Goal: Task Accomplishment & Management: Complete application form

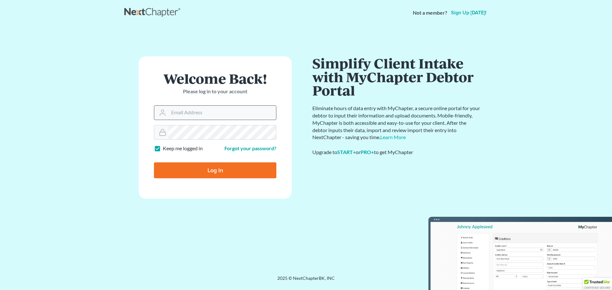
click at [190, 115] on input "Email Address" at bounding box center [222, 113] width 107 height 14
type input "cameraneil@gmail.com"
click at [227, 174] on input "Log In" at bounding box center [215, 170] width 122 height 16
type input "Thinking..."
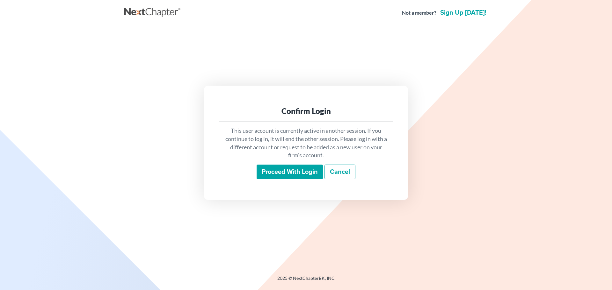
click at [285, 169] on input "Proceed with login" at bounding box center [289, 172] width 66 height 15
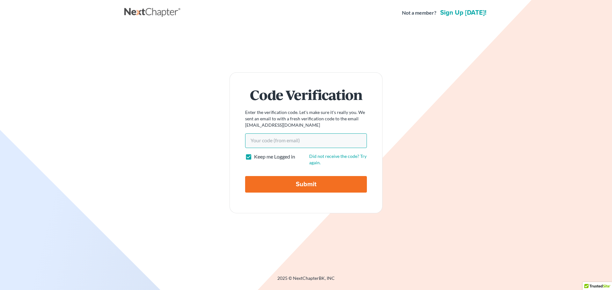
click at [311, 143] on input "Your code(from email)" at bounding box center [306, 141] width 122 height 15
type input "708334"
click at [309, 185] on input "Submit" at bounding box center [306, 184] width 122 height 17
type input "Thinking..."
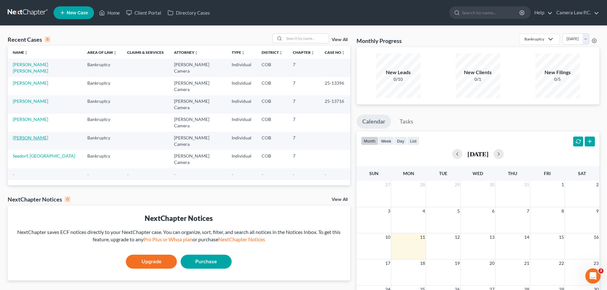
click at [33, 135] on link "[PERSON_NAME]" at bounding box center [30, 137] width 35 height 5
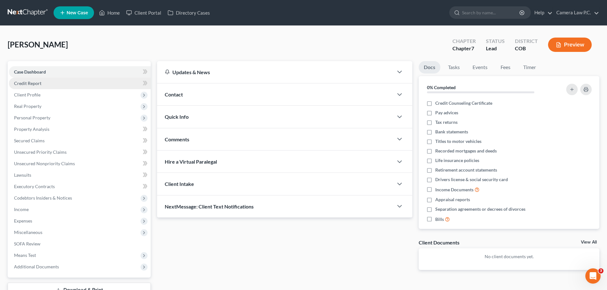
click at [23, 83] on span "Credit Report" at bounding box center [27, 83] width 27 height 5
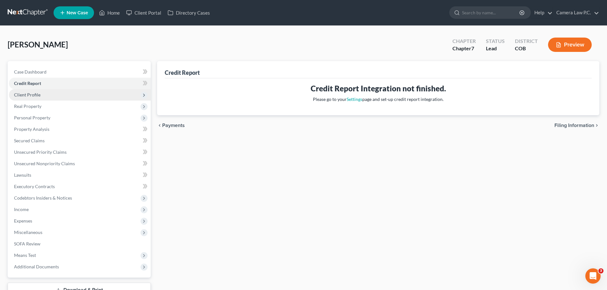
click at [27, 96] on span "Client Profile" at bounding box center [27, 94] width 26 height 5
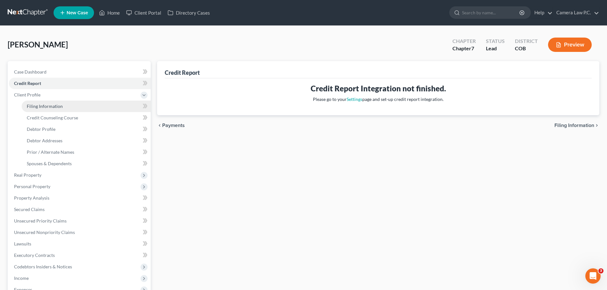
click at [35, 108] on span "Filing Information" at bounding box center [45, 106] width 36 height 5
select select "1"
select select "0"
select select "5"
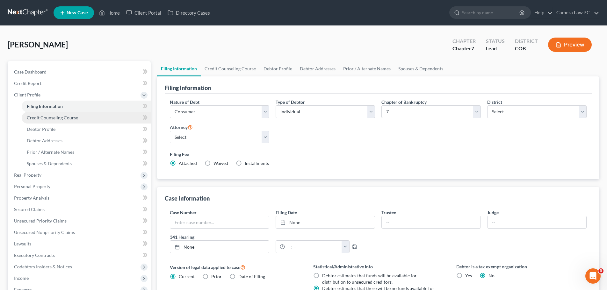
click at [53, 116] on span "Credit Counseling Course" at bounding box center [52, 117] width 51 height 5
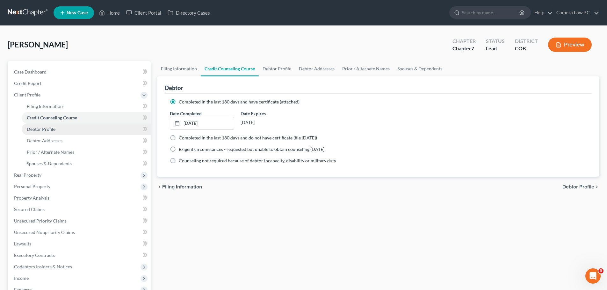
click at [41, 129] on span "Debtor Profile" at bounding box center [41, 128] width 29 height 5
select select "0"
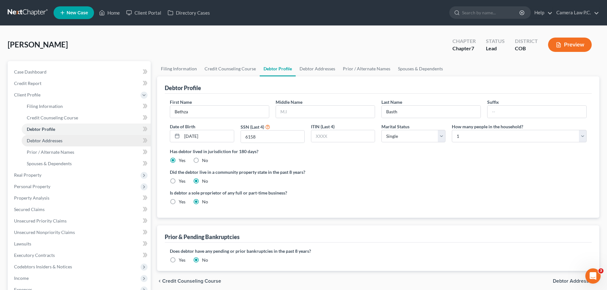
click at [51, 144] on link "Debtor Addresses" at bounding box center [86, 140] width 129 height 11
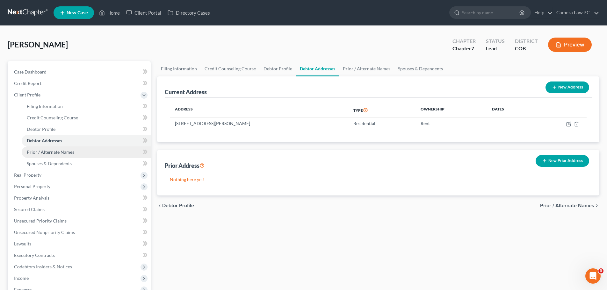
click at [52, 157] on link "Prior / Alternate Names" at bounding box center [86, 152] width 129 height 11
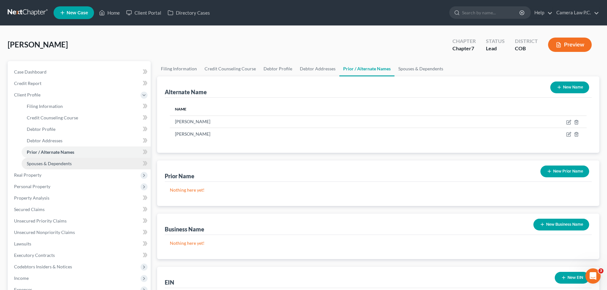
click at [47, 164] on span "Spouses & Dependents" at bounding box center [49, 163] width 45 height 5
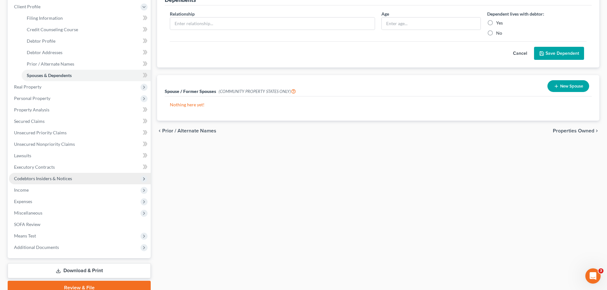
scroll to position [117, 0]
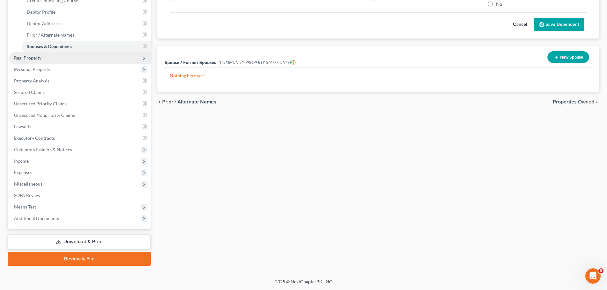
click at [29, 59] on span "Real Property" at bounding box center [27, 57] width 27 height 5
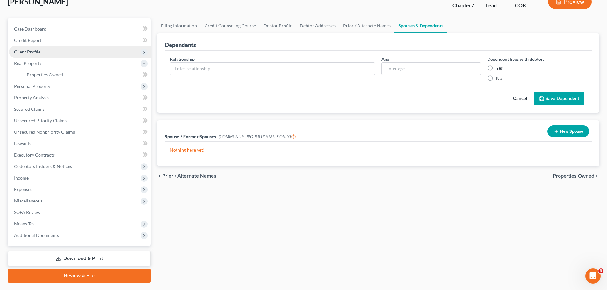
scroll to position [0, 0]
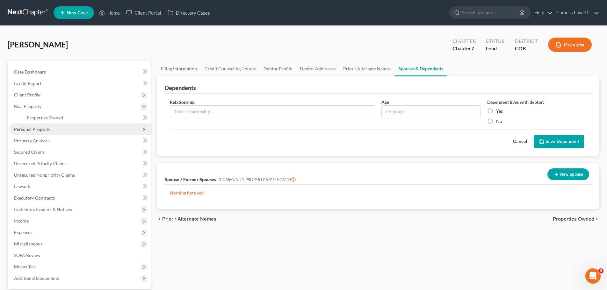
click at [24, 127] on span "Personal Property" at bounding box center [32, 128] width 36 height 5
click at [40, 131] on span "Vehicles Owned" at bounding box center [43, 128] width 32 height 5
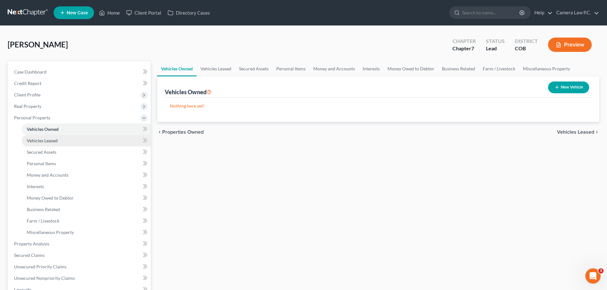
click at [42, 141] on span "Vehicles Leased" at bounding box center [42, 140] width 31 height 5
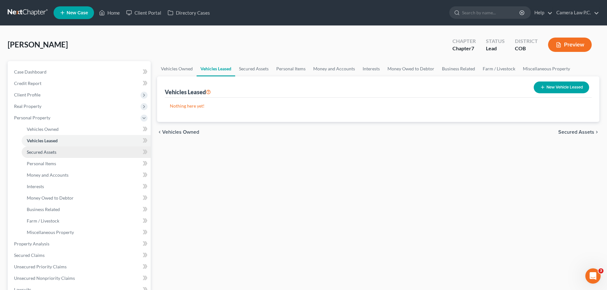
click at [40, 151] on span "Secured Assets" at bounding box center [42, 151] width 30 height 5
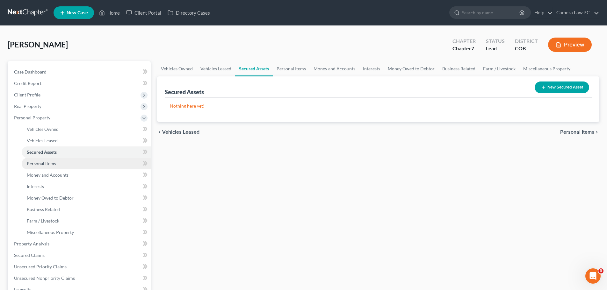
click at [43, 163] on span "Personal Items" at bounding box center [41, 163] width 29 height 5
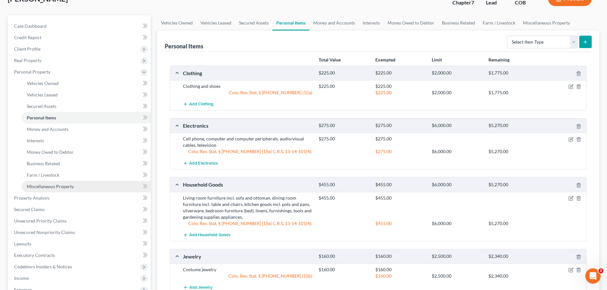
scroll to position [96, 0]
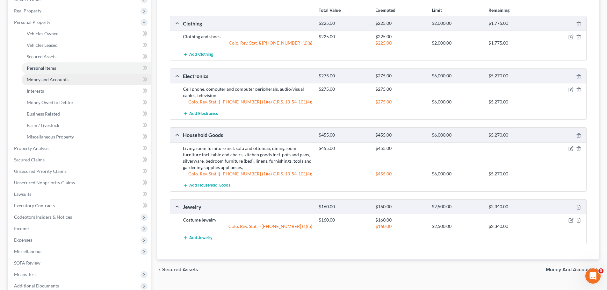
click at [49, 81] on span "Money and Accounts" at bounding box center [48, 79] width 42 height 5
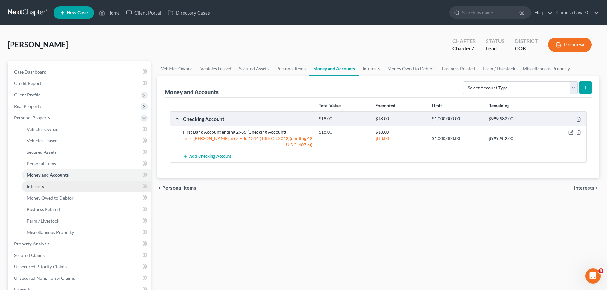
click at [36, 186] on span "Interests" at bounding box center [35, 186] width 17 height 5
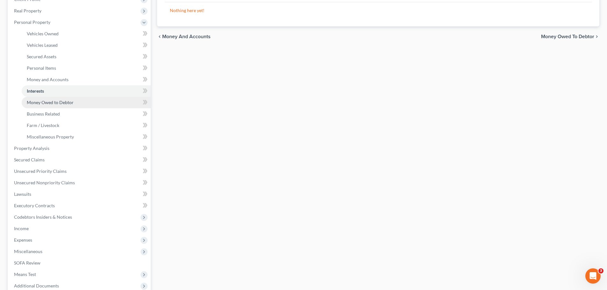
click at [37, 100] on span "Money Owed to Debtor" at bounding box center [50, 102] width 47 height 5
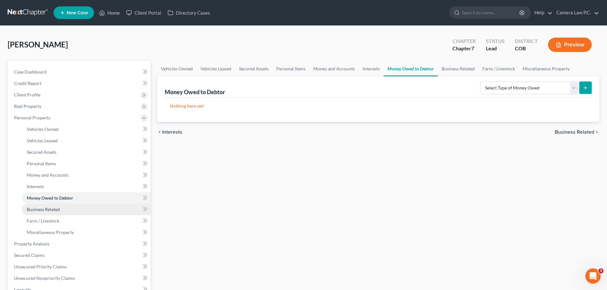
click at [45, 209] on span "Business Related" at bounding box center [43, 209] width 33 height 5
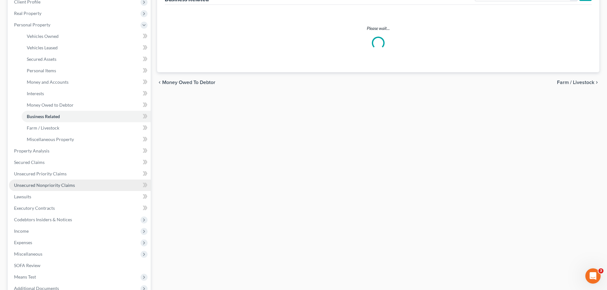
scroll to position [96, 0]
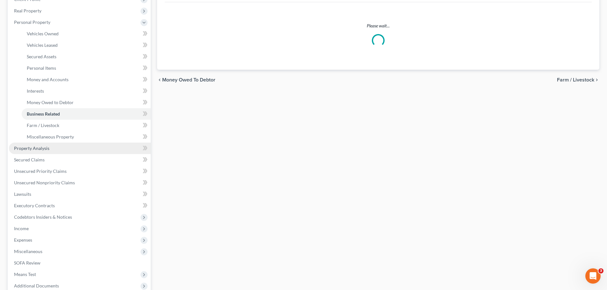
click at [24, 146] on span "Property Analysis" at bounding box center [31, 148] width 35 height 5
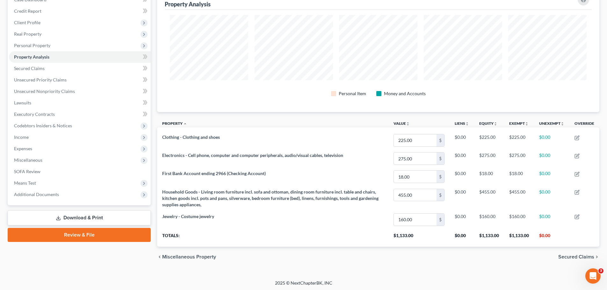
scroll to position [74, 0]
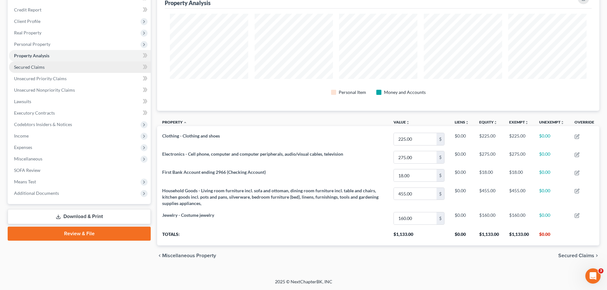
click at [27, 67] on span "Secured Claims" at bounding box center [29, 66] width 31 height 5
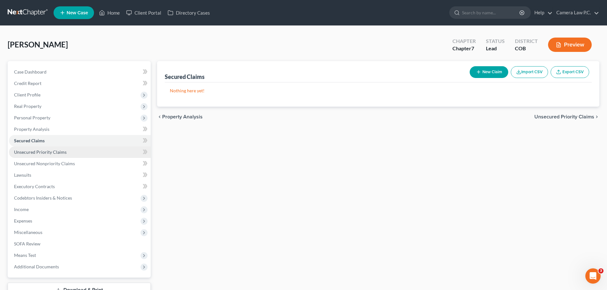
click at [35, 150] on span "Unsecured Priority Claims" at bounding box center [40, 151] width 53 height 5
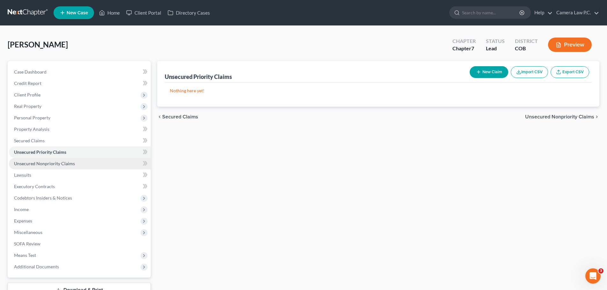
click at [27, 163] on span "Unsecured Nonpriority Claims" at bounding box center [44, 163] width 61 height 5
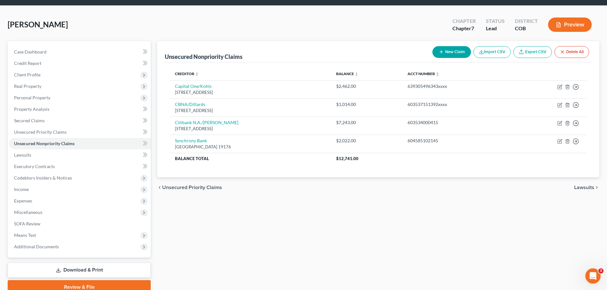
scroll to position [48, 0]
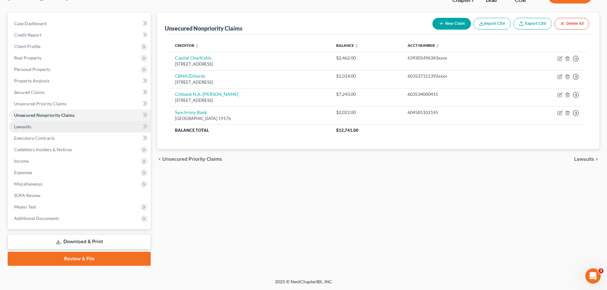
click at [21, 126] on span "Lawsuits" at bounding box center [22, 126] width 17 height 5
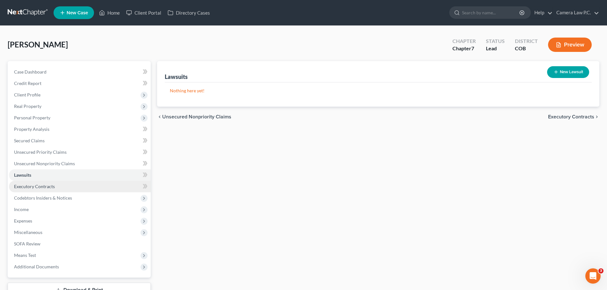
click at [33, 190] on link "Executory Contracts" at bounding box center [80, 186] width 142 height 11
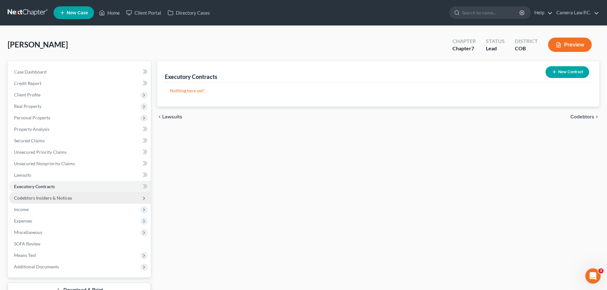
click at [27, 196] on span "Codebtors Insiders & Notices" at bounding box center [43, 197] width 58 height 5
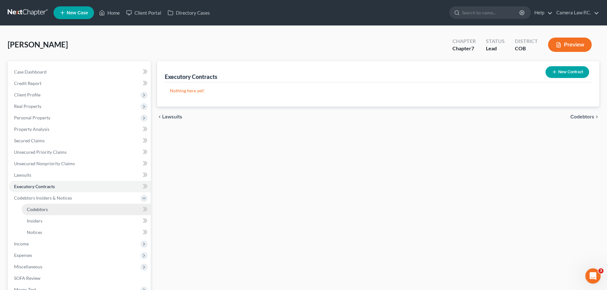
click at [30, 210] on span "Codebtors" at bounding box center [37, 209] width 21 height 5
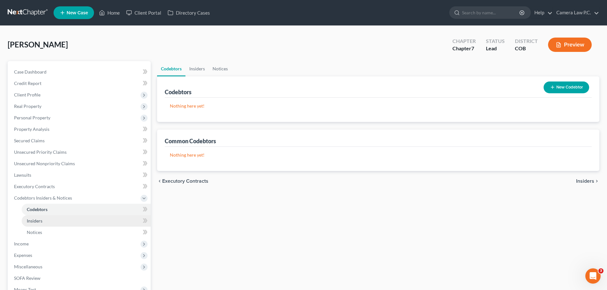
click at [34, 223] on span "Insiders" at bounding box center [35, 220] width 16 height 5
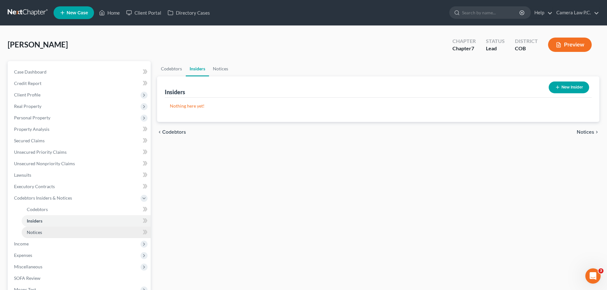
click at [31, 234] on span "Notices" at bounding box center [34, 232] width 15 height 5
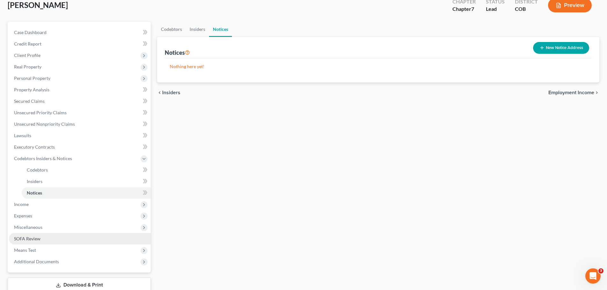
scroll to position [83, 0]
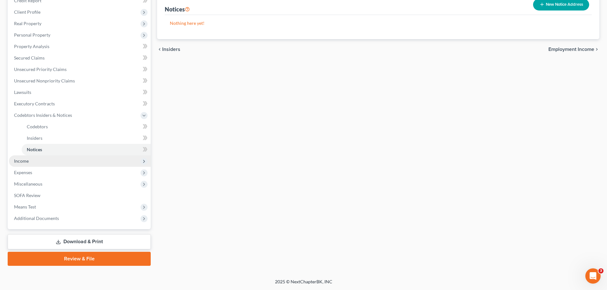
click at [19, 160] on span "Income" at bounding box center [21, 160] width 15 height 5
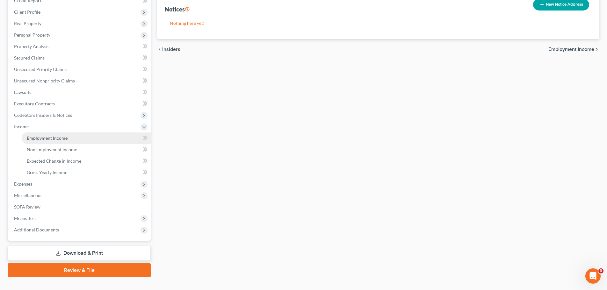
click at [35, 139] on span "Employment Income" at bounding box center [47, 137] width 41 height 5
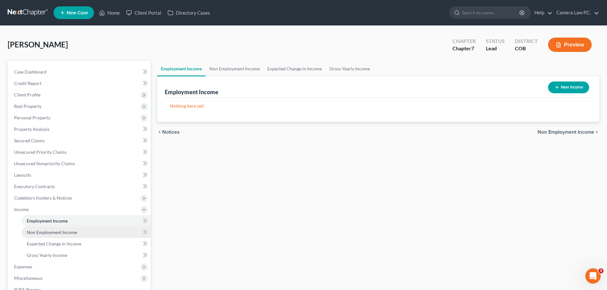
click at [42, 232] on span "Non Employment Income" at bounding box center [52, 232] width 50 height 5
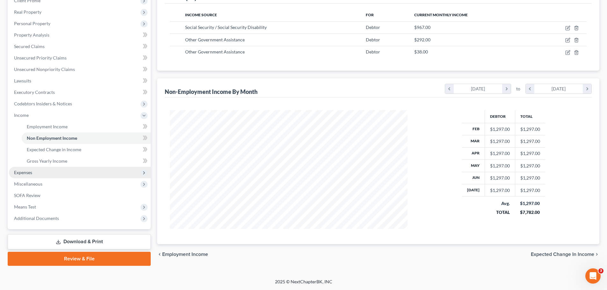
click at [22, 168] on span "Expenses" at bounding box center [80, 172] width 142 height 11
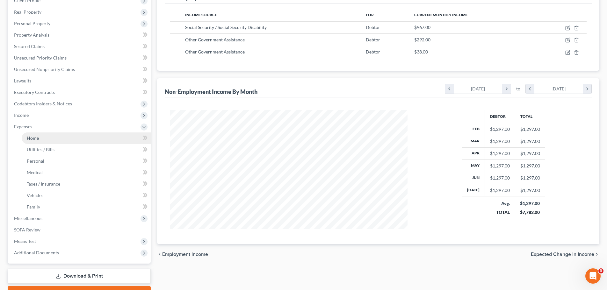
click at [30, 139] on span "Home" at bounding box center [33, 137] width 12 height 5
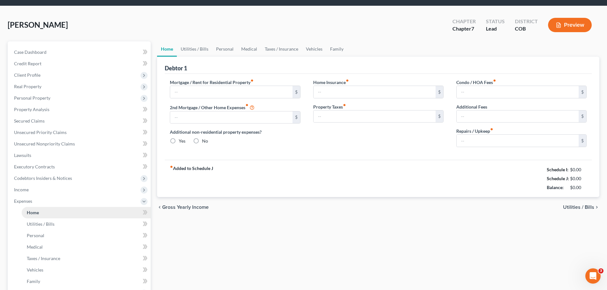
type input "600.00"
type input "0.00"
radio input "true"
type input "0.00"
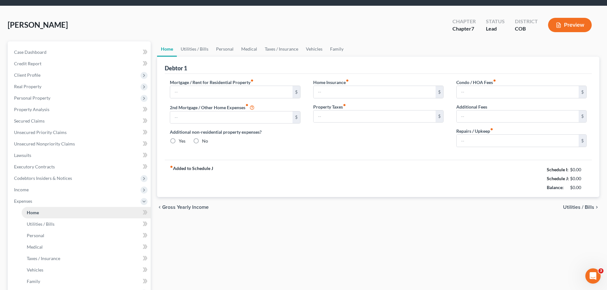
type input "0.00"
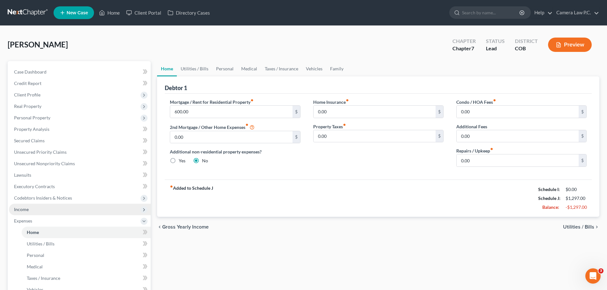
click at [24, 208] on span "Income" at bounding box center [21, 209] width 15 height 5
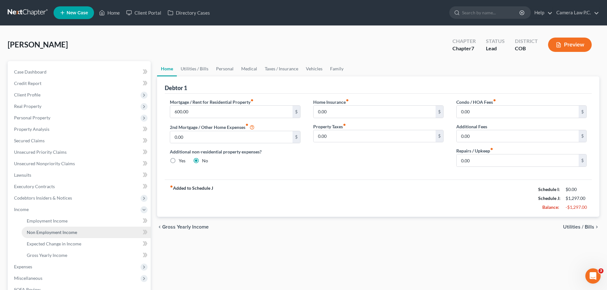
click at [49, 232] on span "Non Employment Income" at bounding box center [52, 232] width 50 height 5
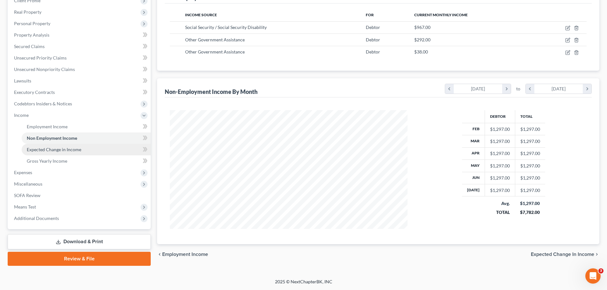
click at [47, 150] on span "Expected Change in Income" at bounding box center [54, 149] width 54 height 5
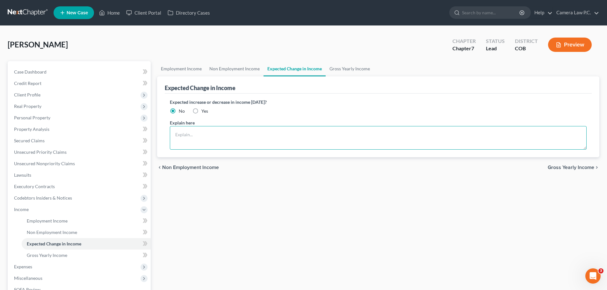
click at [193, 134] on textarea at bounding box center [378, 138] width 417 height 24
click at [339, 69] on link "Gross Yearly Income" at bounding box center [350, 68] width 48 height 15
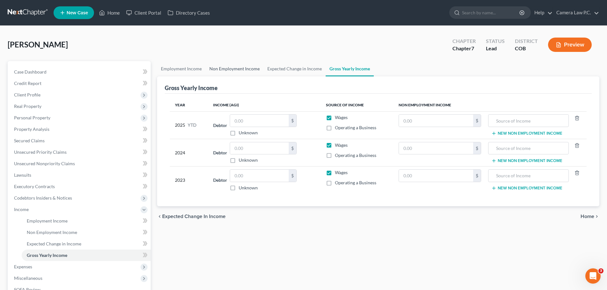
click at [230, 69] on link "Non Employment Income" at bounding box center [235, 68] width 58 height 15
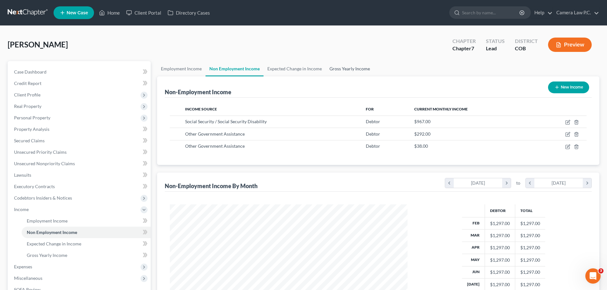
click at [341, 68] on link "Gross Yearly Income" at bounding box center [350, 68] width 48 height 15
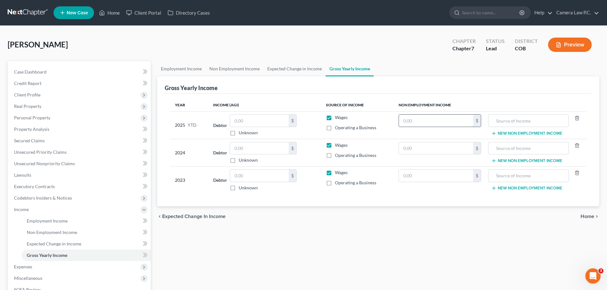
click at [434, 120] on input "text" at bounding box center [436, 121] width 74 height 12
type input "1"
click at [335, 118] on label "Wages" at bounding box center [341, 117] width 13 height 6
click at [337, 118] on input "Wages" at bounding box center [339, 116] width 4 height 4
checkbox input "false"
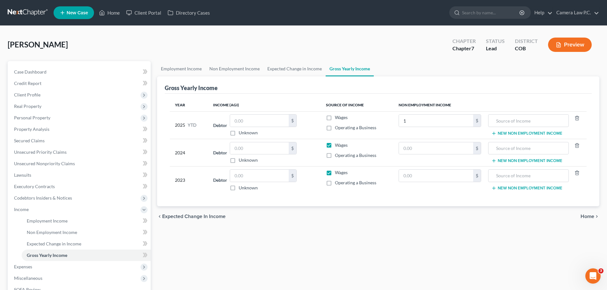
click at [335, 145] on label "Wages" at bounding box center [341, 145] width 13 height 6
click at [337, 145] on input "Wages" at bounding box center [339, 144] width 4 height 4
checkbox input "false"
click at [335, 175] on label "Wages" at bounding box center [341, 173] width 13 height 6
click at [337, 174] on input "Wages" at bounding box center [339, 172] width 4 height 4
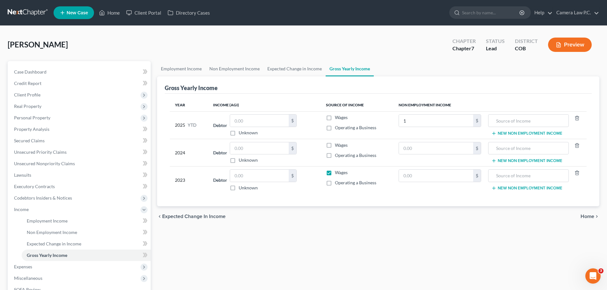
checkbox input "false"
click at [417, 122] on input "1" at bounding box center [436, 121] width 74 height 12
click at [413, 117] on input "1" at bounding box center [436, 121] width 74 height 12
click at [418, 127] on input "1" at bounding box center [436, 121] width 74 height 12
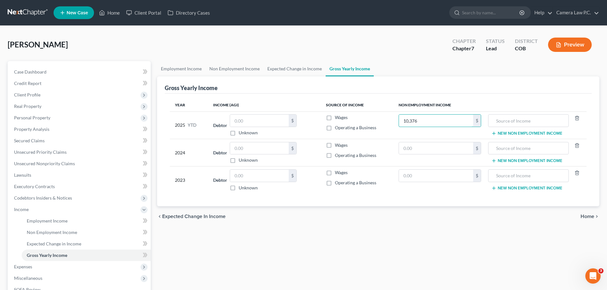
type input "10,376"
click at [416, 148] on input "text" at bounding box center [436, 148] width 74 height 12
type input "15,564"
click at [420, 177] on input "text" at bounding box center [436, 176] width 74 height 12
type input "15,564"
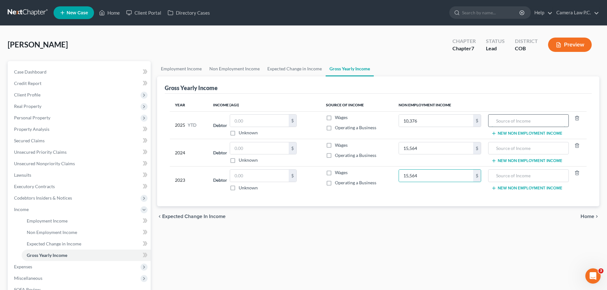
click at [529, 119] on input "text" at bounding box center [528, 121] width 73 height 12
type input "Social Security"
click at [542, 145] on input "text" at bounding box center [528, 148] width 73 height 12
type input "Social Security"
click at [528, 177] on input "text" at bounding box center [528, 176] width 73 height 12
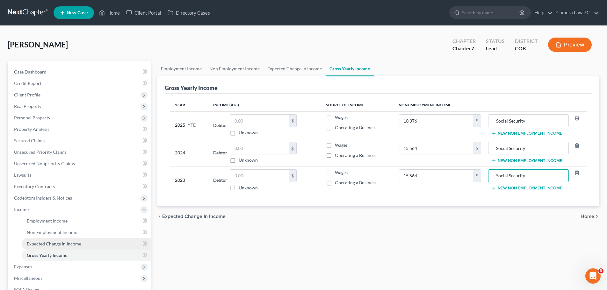
scroll to position [94, 0]
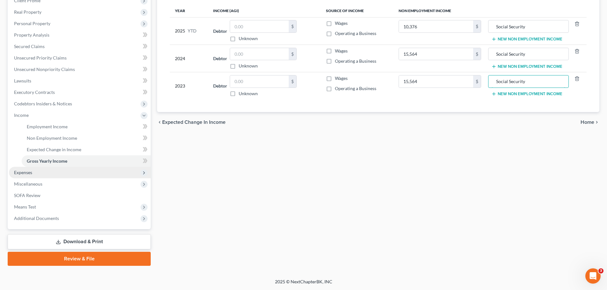
type input "Social Security"
click at [20, 173] on span "Expenses" at bounding box center [23, 172] width 18 height 5
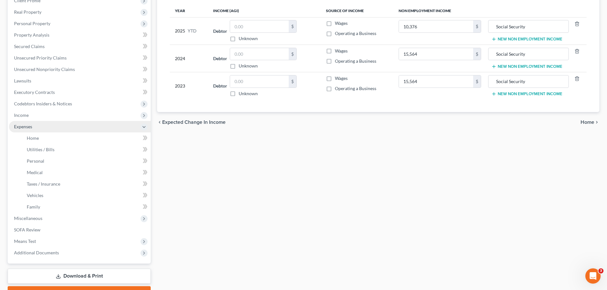
click at [25, 130] on span "Expenses" at bounding box center [80, 126] width 142 height 11
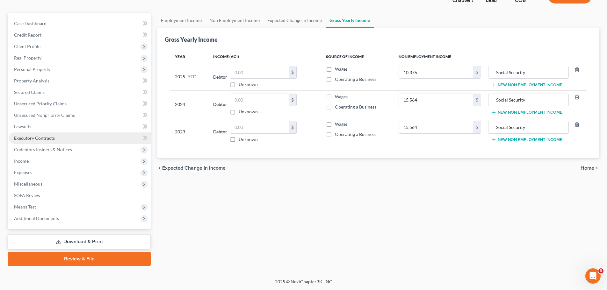
scroll to position [48, 0]
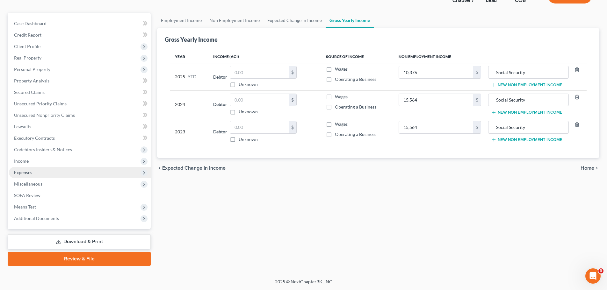
click at [30, 171] on span "Expenses" at bounding box center [23, 172] width 18 height 5
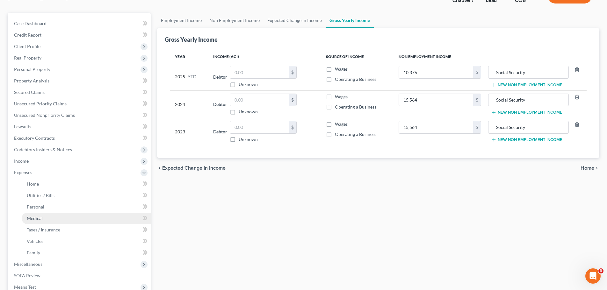
scroll to position [94, 0]
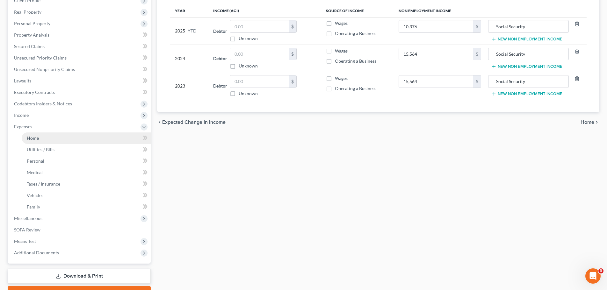
click at [32, 140] on span "Home" at bounding box center [33, 137] width 12 height 5
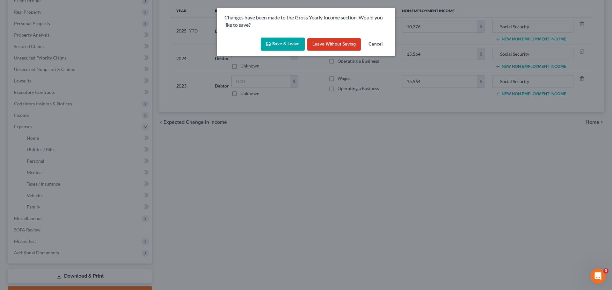
click at [270, 46] on icon "button" at bounding box center [268, 44] width 4 height 4
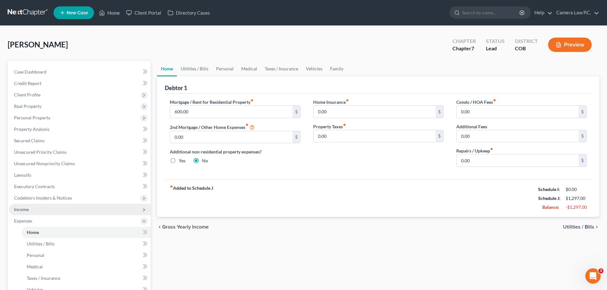
click at [21, 208] on span "Income" at bounding box center [21, 209] width 15 height 5
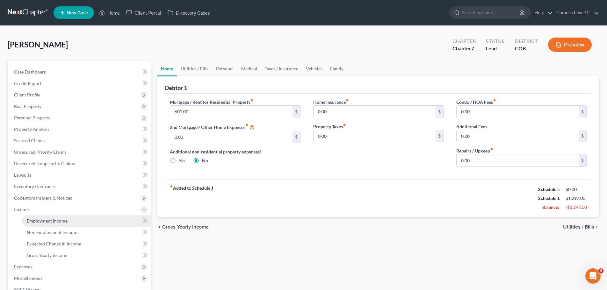
click at [36, 218] on span "Employment Income" at bounding box center [47, 220] width 41 height 5
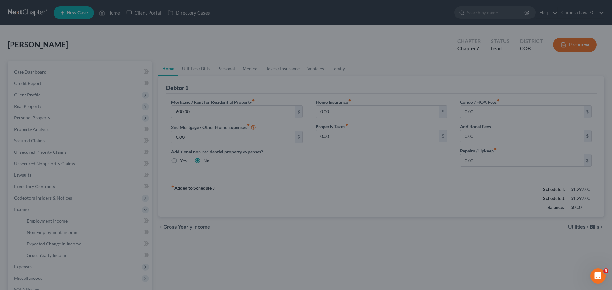
drag, startPoint x: 321, startPoint y: 257, endPoint x: 318, endPoint y: 253, distance: 4.8
click at [320, 255] on div at bounding box center [306, 145] width 612 height 290
click at [597, 277] on icon "Open Intercom Messenger" at bounding box center [598, 276] width 11 height 11
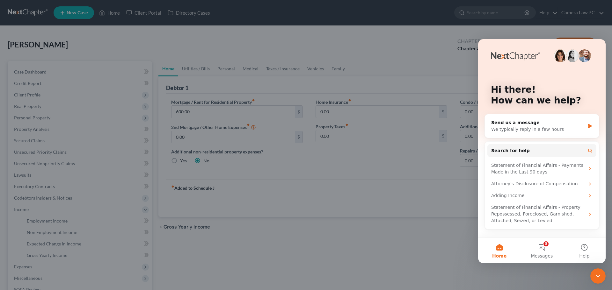
click at [599, 277] on icon "Close Intercom Messenger" at bounding box center [598, 276] width 8 height 8
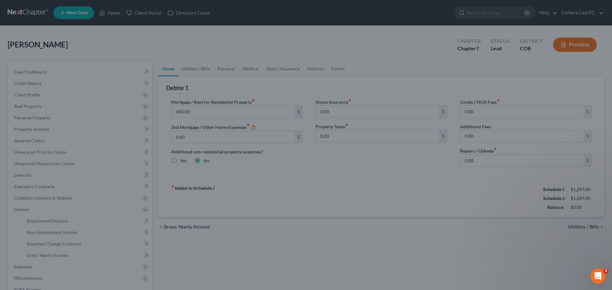
click at [54, 21] on div at bounding box center [306, 145] width 612 height 290
click at [67, 40] on div at bounding box center [306, 145] width 612 height 290
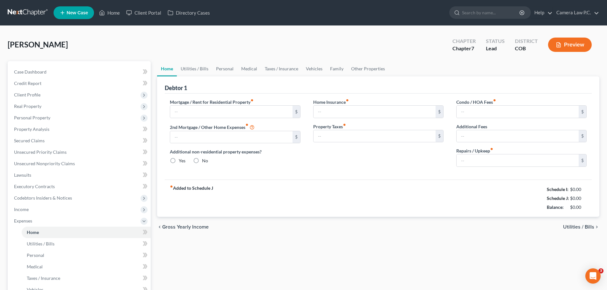
type input "600.00"
type input "0.00"
radio input "true"
type input "0.00"
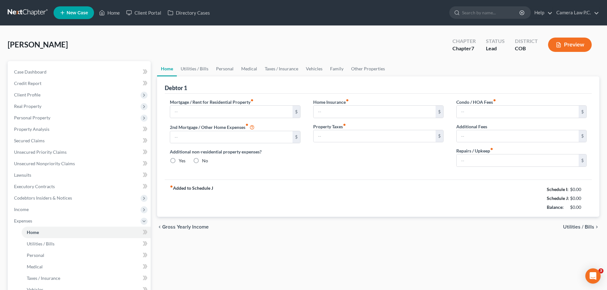
type input "0.00"
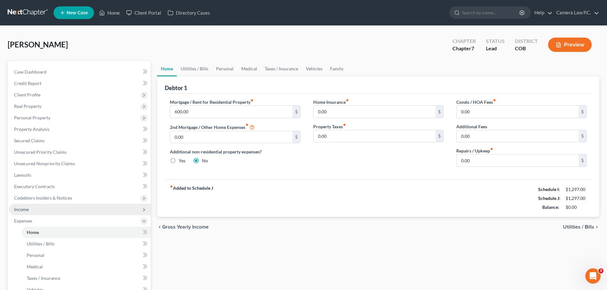
click at [25, 208] on span "Income" at bounding box center [21, 209] width 15 height 5
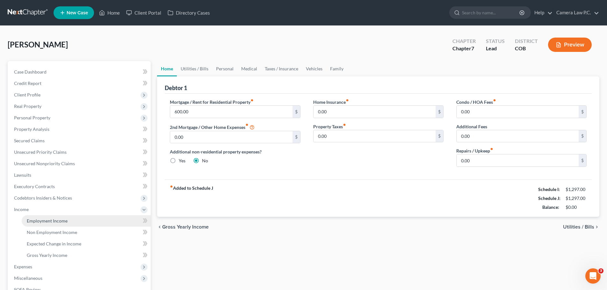
click at [52, 221] on span "Employment Income" at bounding box center [47, 220] width 41 height 5
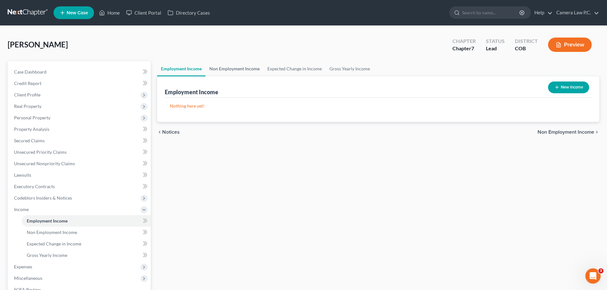
click at [235, 66] on link "Non Employment Income" at bounding box center [235, 68] width 58 height 15
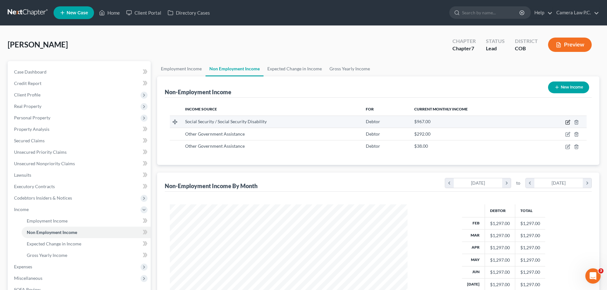
click at [568, 121] on icon "button" at bounding box center [567, 122] width 5 height 5
select select "4"
select select "0"
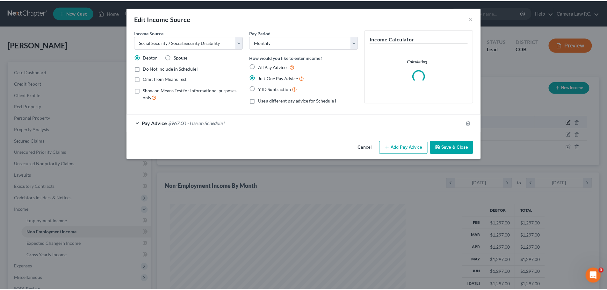
scroll to position [120, 253]
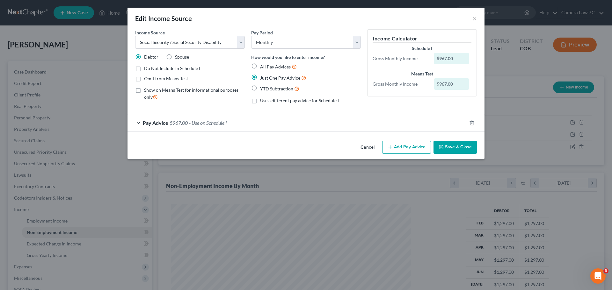
click at [459, 150] on button "Save & Close" at bounding box center [454, 147] width 43 height 13
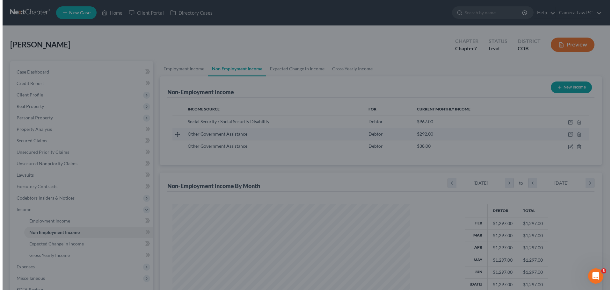
scroll to position [318500, 318368]
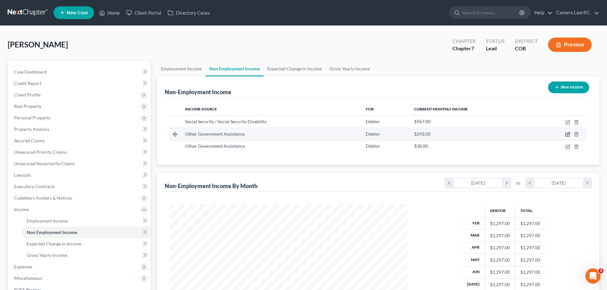
click at [568, 134] on icon "button" at bounding box center [567, 134] width 5 height 5
select select "5"
select select "0"
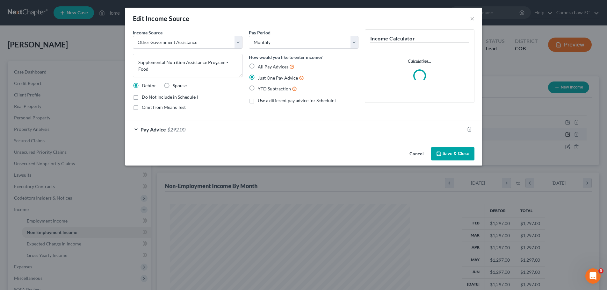
scroll to position [120, 253]
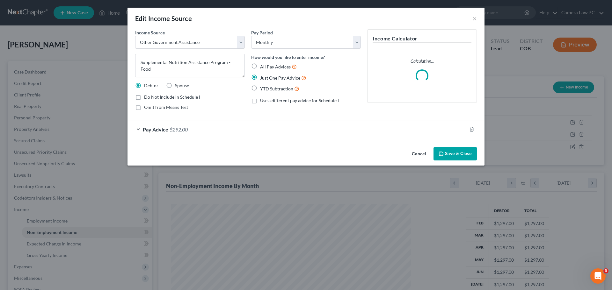
click at [459, 154] on button "Save & Close" at bounding box center [454, 153] width 43 height 13
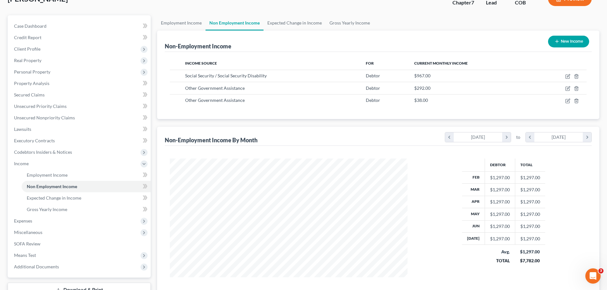
scroll to position [0, 0]
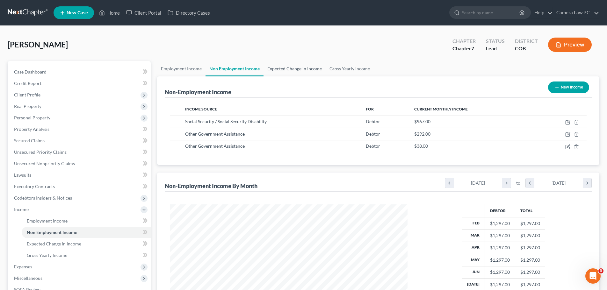
click at [297, 70] on link "Expected Change in Income" at bounding box center [294, 68] width 62 height 15
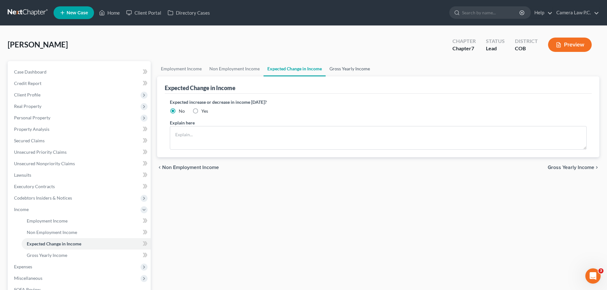
click at [353, 63] on link "Gross Yearly Income" at bounding box center [350, 68] width 48 height 15
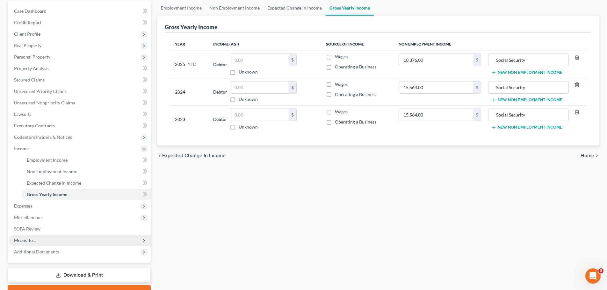
scroll to position [94, 0]
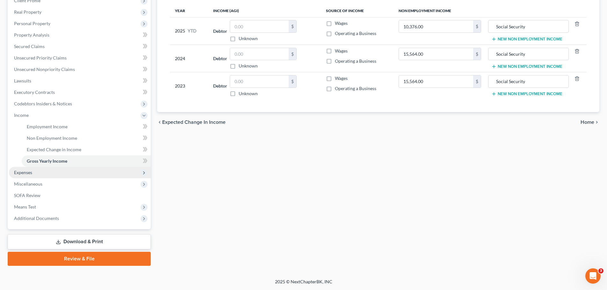
click at [30, 174] on span "Expenses" at bounding box center [23, 172] width 18 height 5
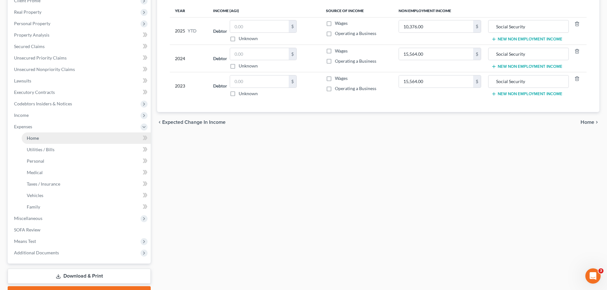
click at [34, 137] on span "Home" at bounding box center [33, 137] width 12 height 5
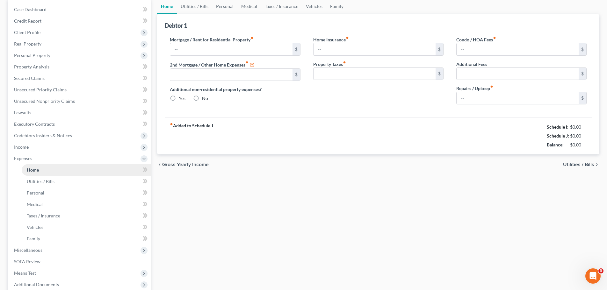
type input "600.00"
type input "0.00"
radio input "true"
type input "0.00"
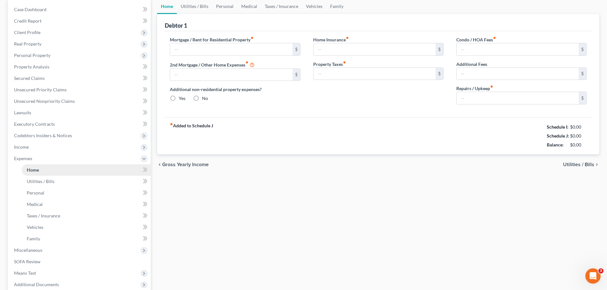
type input "0.00"
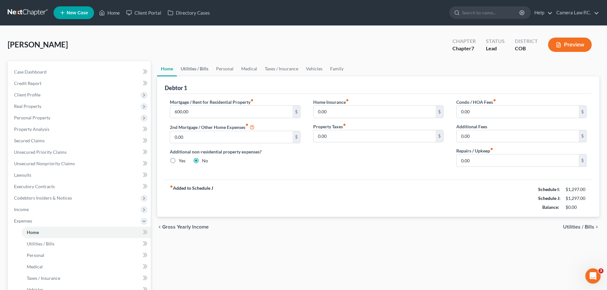
click at [195, 68] on link "Utilities / Bills" at bounding box center [194, 68] width 35 height 15
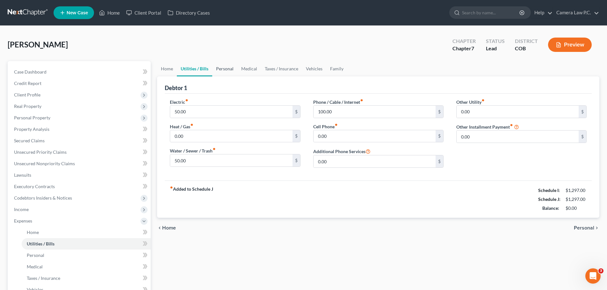
click at [236, 66] on link "Personal" at bounding box center [224, 68] width 25 height 15
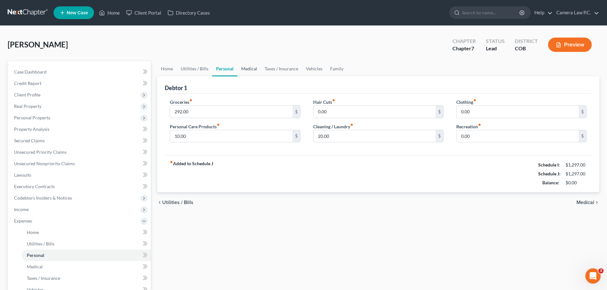
click at [258, 68] on link "Medical" at bounding box center [249, 68] width 24 height 15
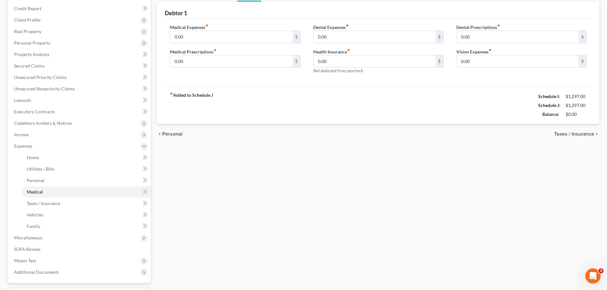
scroll to position [129, 0]
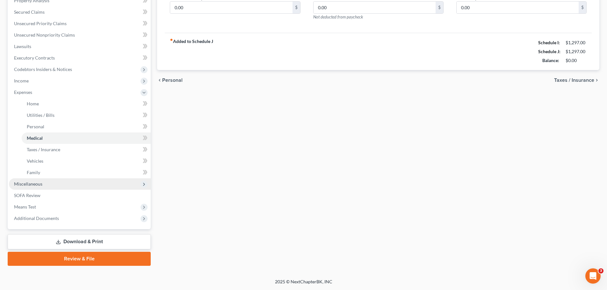
click at [37, 186] on span "Miscellaneous" at bounding box center [28, 183] width 28 height 5
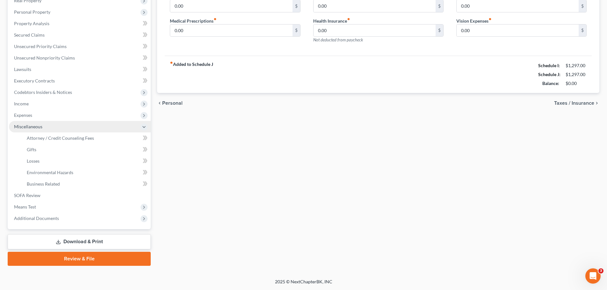
scroll to position [106, 0]
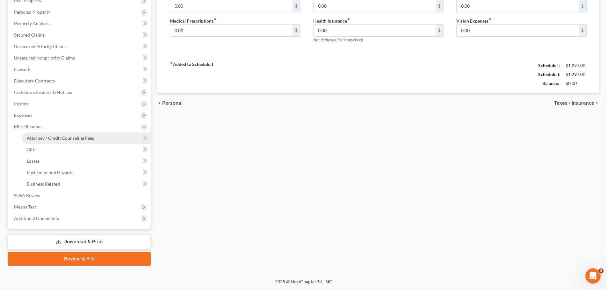
click at [52, 140] on span "Attorney / Credit Counseling Fees" at bounding box center [60, 137] width 67 height 5
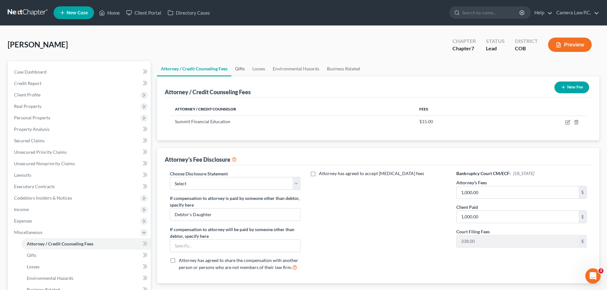
click at [236, 70] on link "Gifts" at bounding box center [239, 68] width 17 height 15
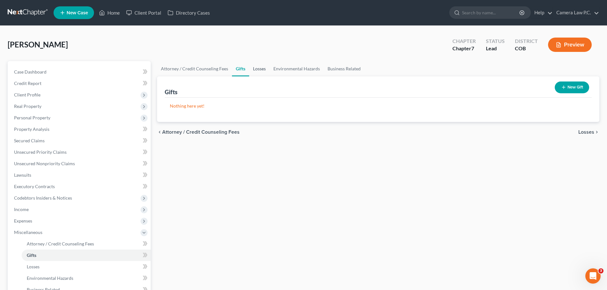
click at [265, 66] on link "Losses" at bounding box center [259, 68] width 20 height 15
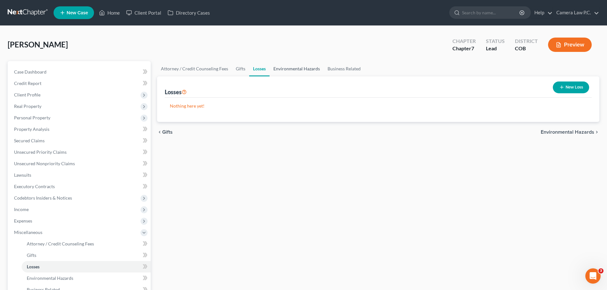
click at [286, 68] on link "Environmental Hazards" at bounding box center [297, 68] width 54 height 15
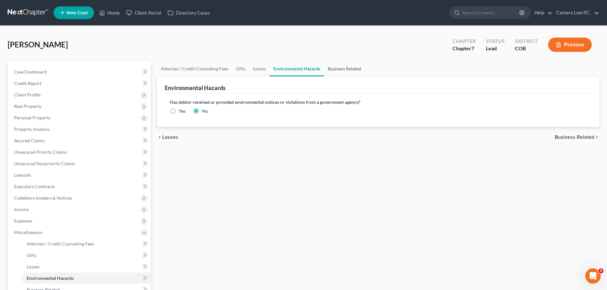
click at [335, 68] on link "Business Related" at bounding box center [344, 68] width 41 height 15
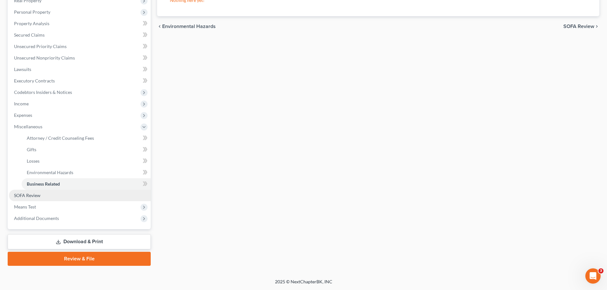
click at [30, 194] on span "SOFA Review" at bounding box center [27, 195] width 26 height 5
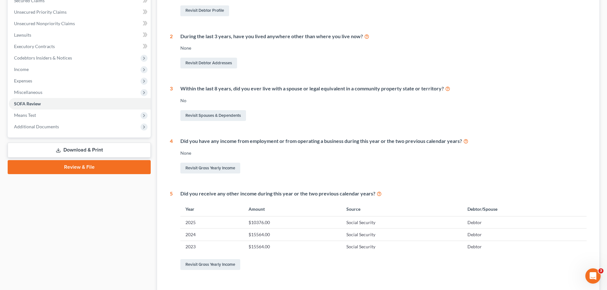
scroll to position [189, 0]
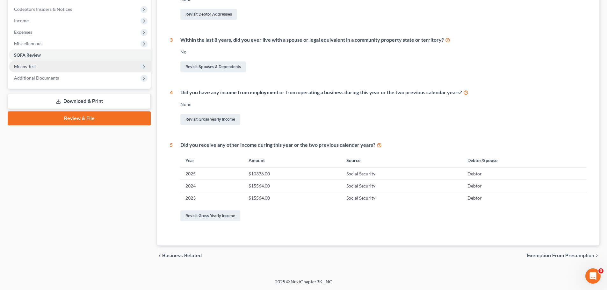
click at [22, 69] on span "Means Test" at bounding box center [80, 66] width 142 height 11
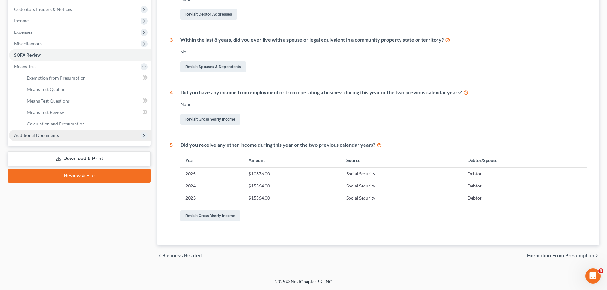
click at [31, 137] on span "Additional Documents" at bounding box center [36, 135] width 45 height 5
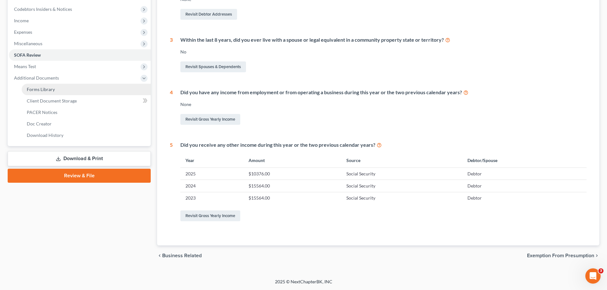
click at [35, 90] on span "Forms Library" at bounding box center [41, 89] width 28 height 5
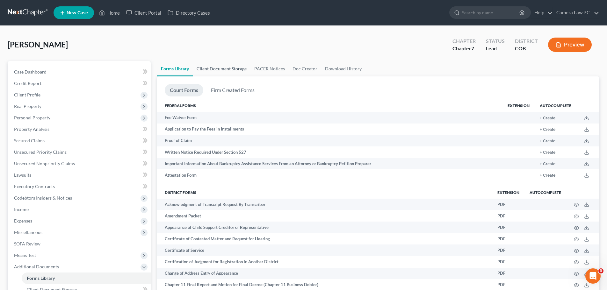
click at [223, 69] on link "Client Document Storage" at bounding box center [222, 68] width 58 height 15
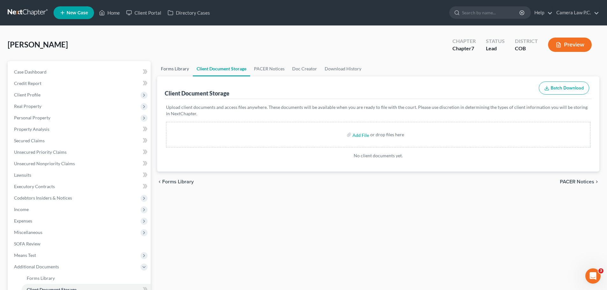
click at [172, 68] on link "Forms Library" at bounding box center [175, 68] width 36 height 15
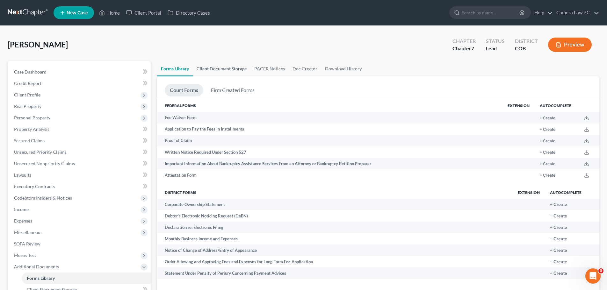
click at [224, 71] on link "Client Document Storage" at bounding box center [222, 68] width 58 height 15
